Goal: Information Seeking & Learning: Understand process/instructions

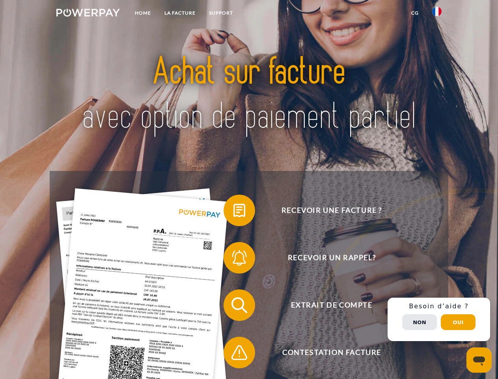
click at [88, 14] on img at bounding box center [87, 13] width 63 height 8
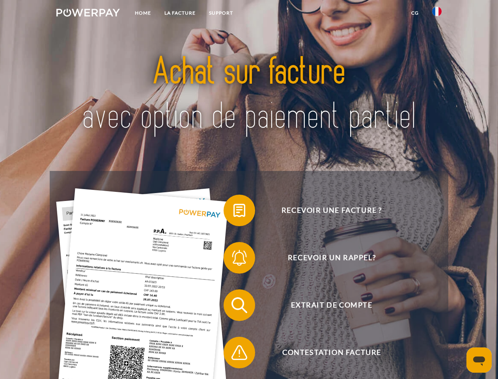
click at [437, 14] on img at bounding box center [436, 11] width 9 height 9
click at [415, 13] on link "CG" at bounding box center [415, 13] width 21 height 14
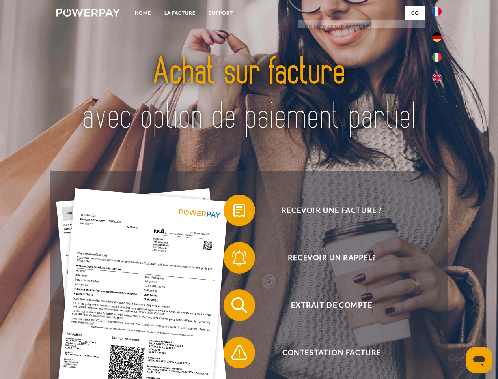
click at [233, 212] on span at bounding box center [227, 209] width 39 height 39
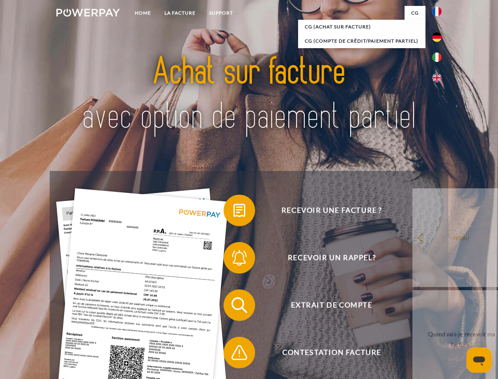
click at [233, 259] on span at bounding box center [227, 257] width 39 height 39
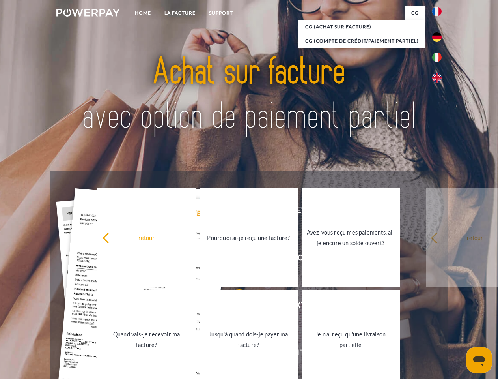
click at [233, 306] on link "Jusqu'à quand dois-je payer ma facture?" at bounding box center [249, 339] width 98 height 99
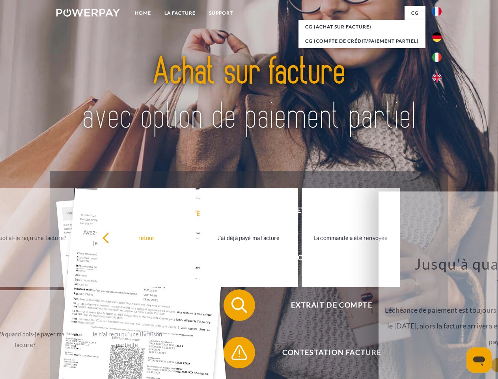
click at [233, 354] on span at bounding box center [227, 351] width 39 height 39
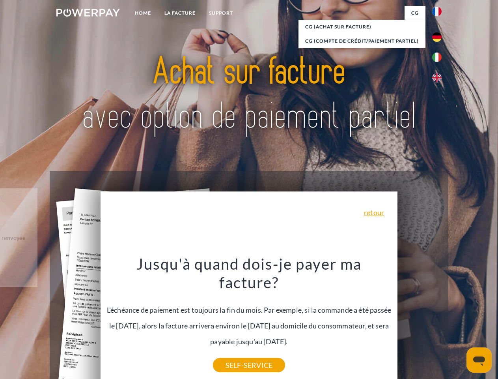
click at [439, 319] on div "Recevoir une facture ? Recevoir un rappel? Extrait de compte retour" at bounding box center [249, 328] width 398 height 315
click at [420, 321] on span "Extrait de compte" at bounding box center [331, 305] width 193 height 32
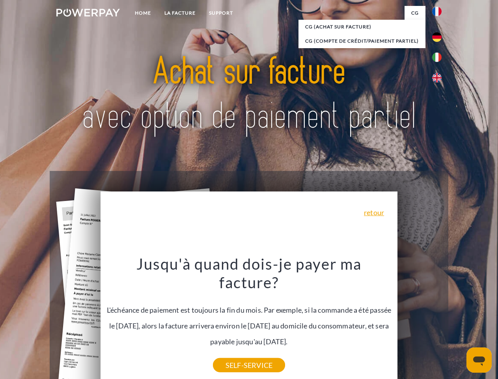
click at [458, 322] on header "Home LA FACTURE Support" at bounding box center [249, 272] width 498 height 545
